Goal: Task Accomplishment & Management: Manage account settings

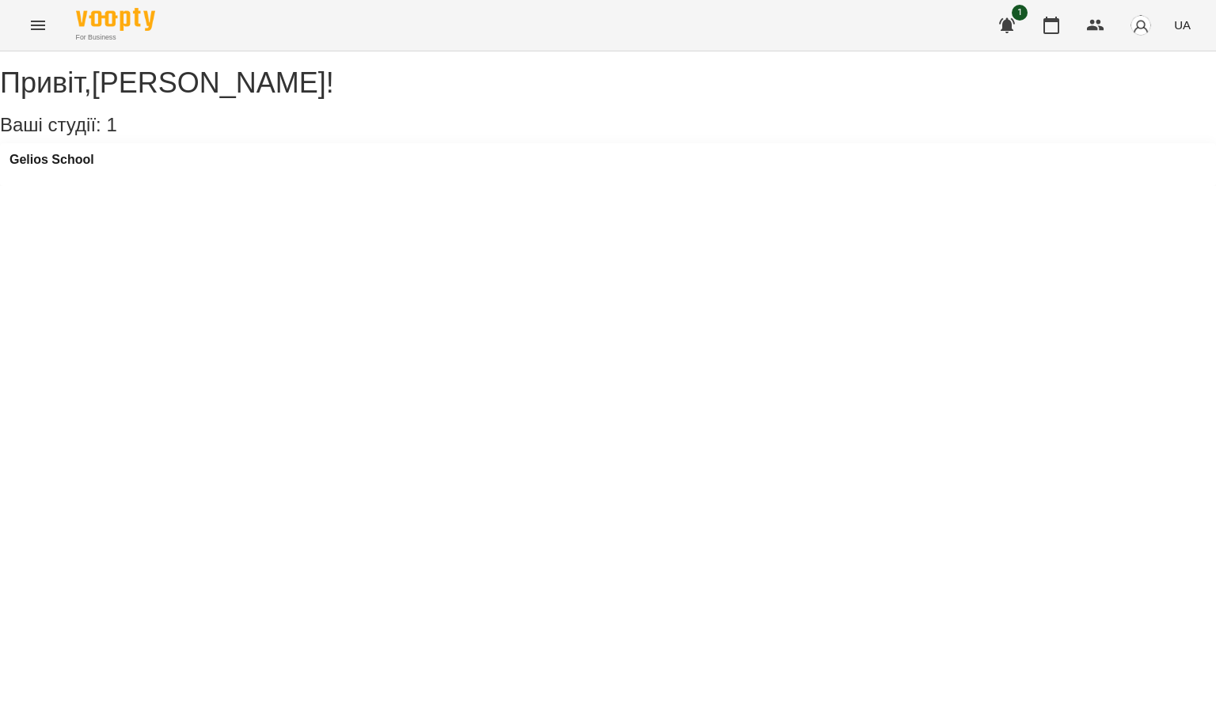
click at [34, 22] on icon "Menu" at bounding box center [37, 25] width 19 height 19
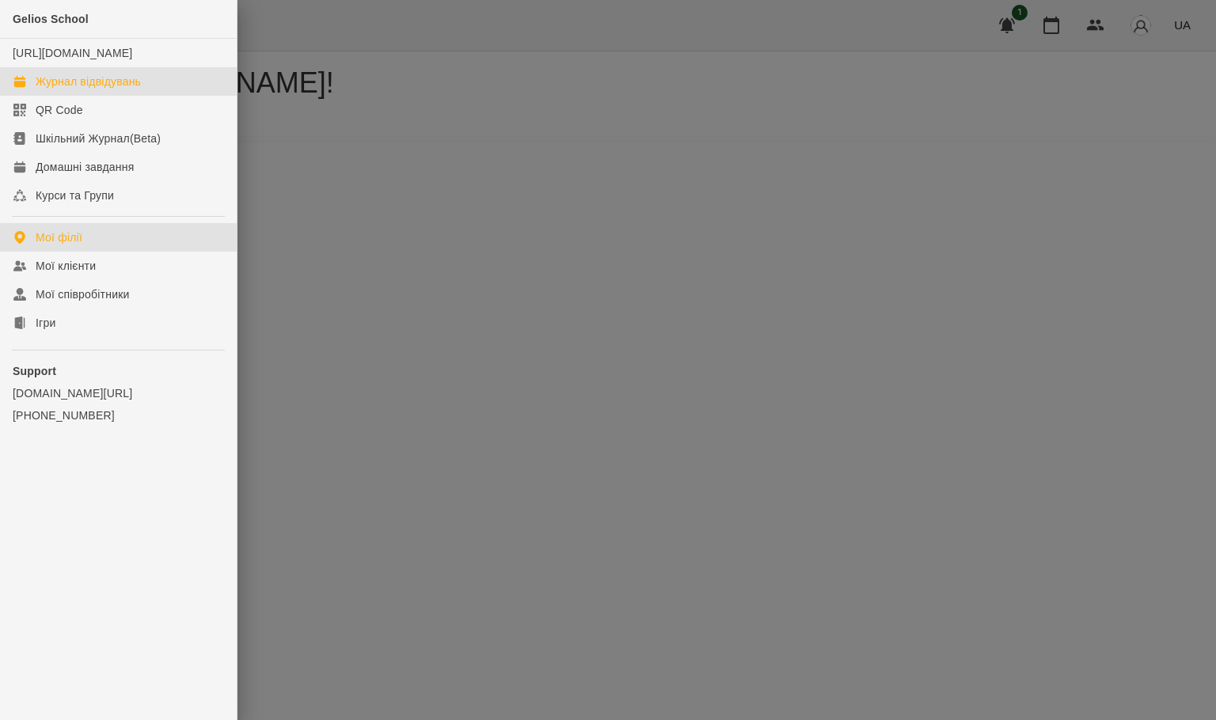
click at [40, 89] on div "Журнал відвідувань" at bounding box center [88, 82] width 105 height 16
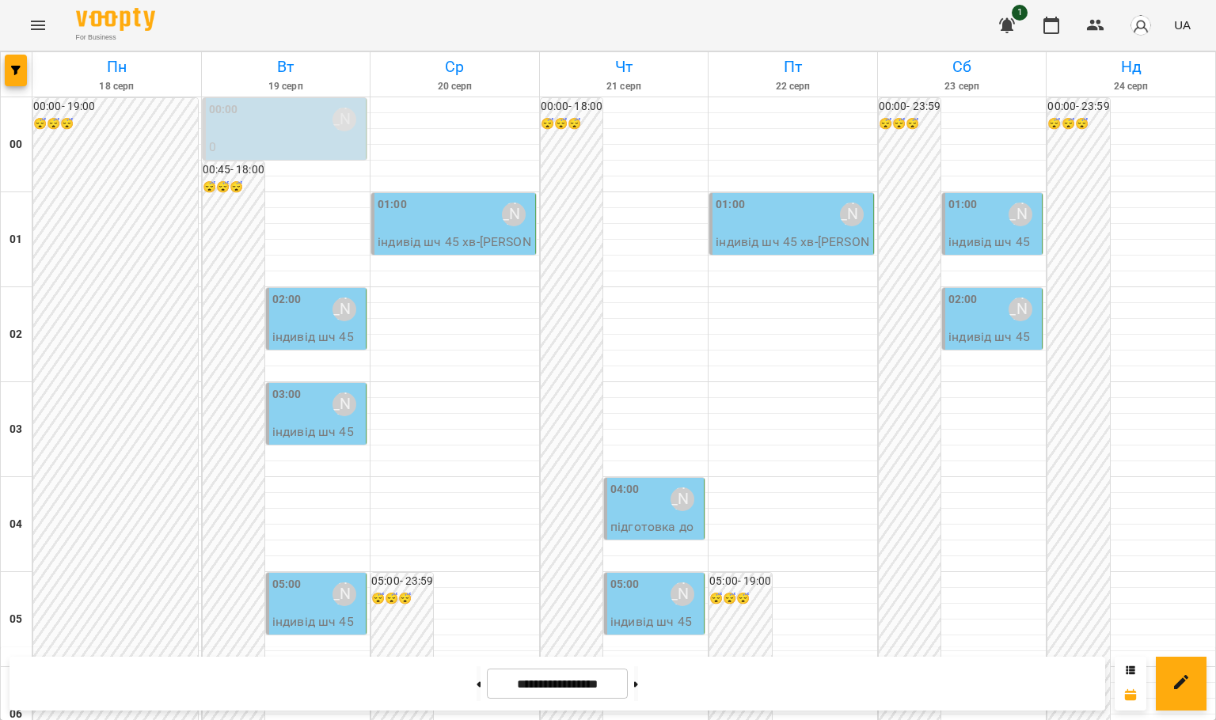
scroll to position [1727, 0]
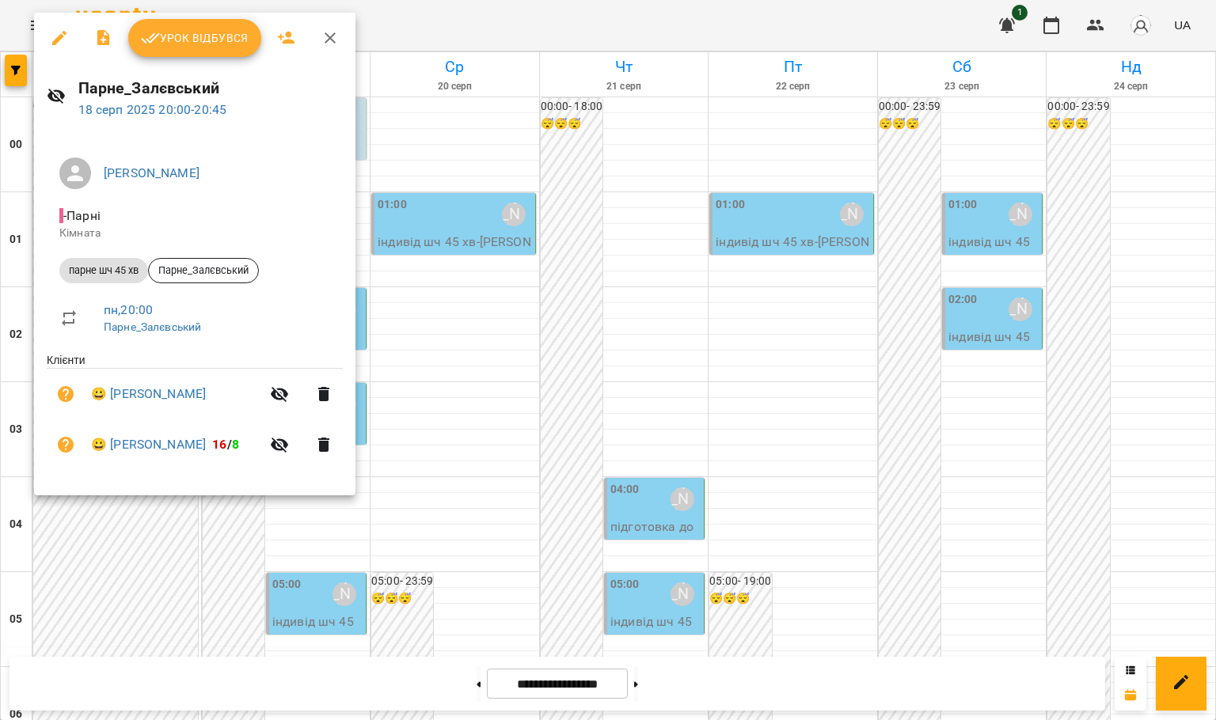
click at [1214, 416] on div at bounding box center [608, 360] width 1216 height 720
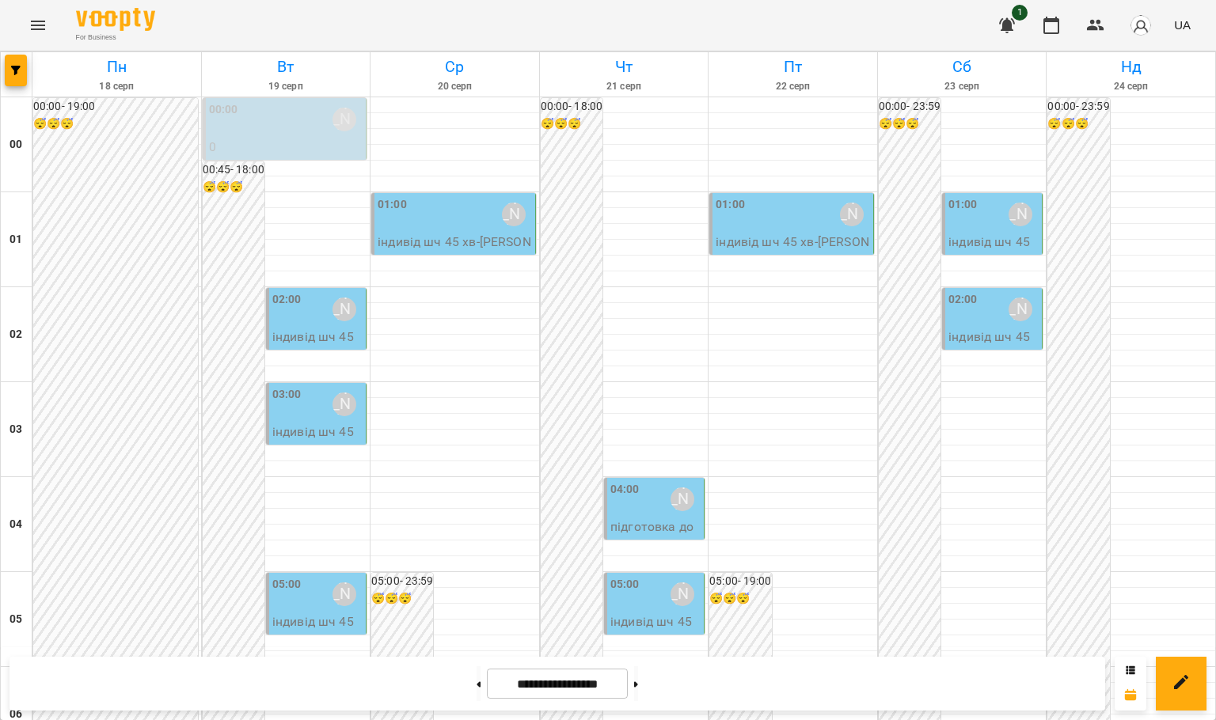
scroll to position [831, 0]
